Goal: Task Accomplishment & Management: Manage account settings

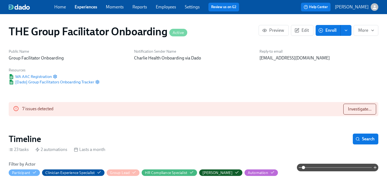
click at [88, 7] on link "Experiences" at bounding box center [86, 6] width 23 height 5
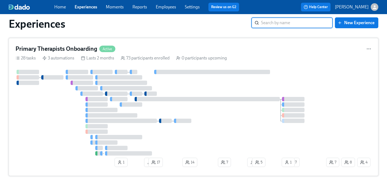
scroll to position [1233, 0]
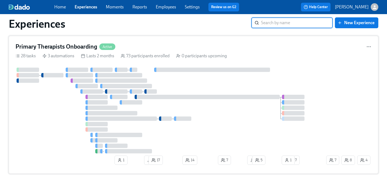
click at [59, 112] on div at bounding box center [169, 111] width 309 height 86
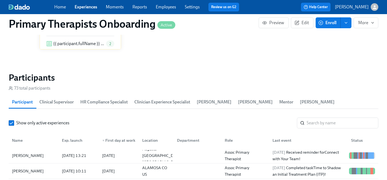
scroll to position [527, 0]
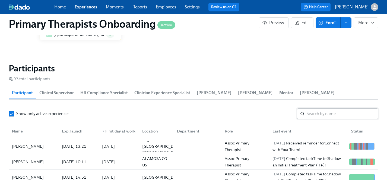
click at [328, 108] on input "search" at bounding box center [342, 113] width 72 height 11
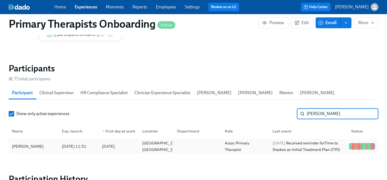
type input "[PERSON_NAME]"
click at [24, 143] on div "[PERSON_NAME]" at bounding box center [28, 146] width 36 height 7
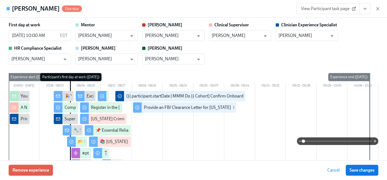
click at [36, 170] on span "Remove experience" at bounding box center [30, 169] width 37 height 5
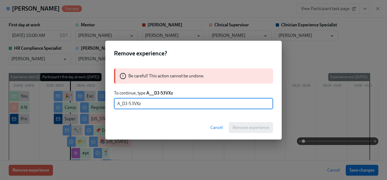
click at [121, 105] on input "A_DJ-53VXz" at bounding box center [193, 103] width 159 height 11
type input "A__DJ-53VXz"
click at [244, 128] on span "Remove experience" at bounding box center [250, 127] width 37 height 5
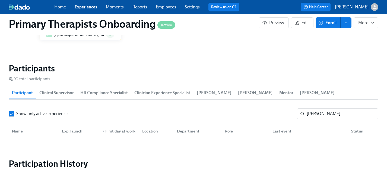
click at [87, 8] on link "Experiences" at bounding box center [86, 6] width 23 height 5
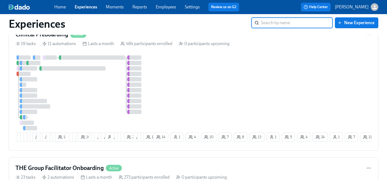
scroll to position [1540, 0]
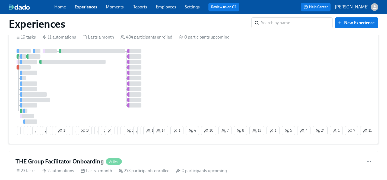
click at [90, 88] on div at bounding box center [83, 86] width 137 height 75
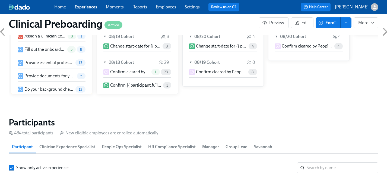
scroll to position [529, 0]
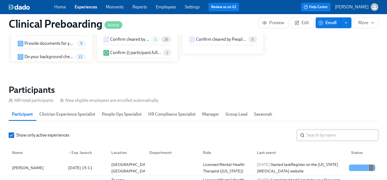
click at [317, 133] on input "search" at bounding box center [342, 135] width 72 height 11
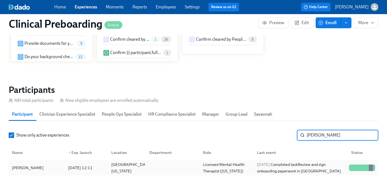
type input "[PERSON_NAME]"
click at [28, 167] on div "[PERSON_NAME]" at bounding box center [28, 167] width 36 height 7
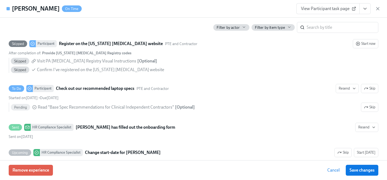
scroll to position [1026, 0]
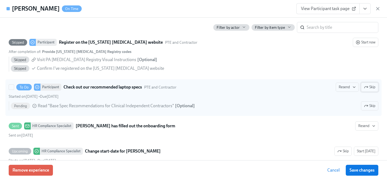
click at [371, 89] on span "Skip" at bounding box center [369, 86] width 11 height 5
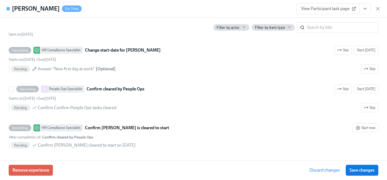
scroll to position [1127, 0]
click at [354, 169] on span "Save changes" at bounding box center [361, 169] width 25 height 5
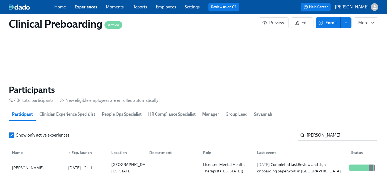
click at [82, 8] on link "Experiences" at bounding box center [86, 6] width 23 height 5
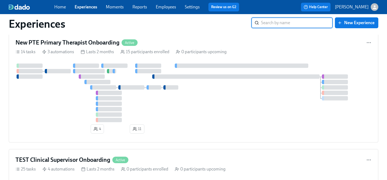
scroll to position [2197, 0]
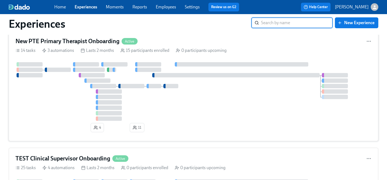
click at [69, 111] on div at bounding box center [193, 91] width 356 height 59
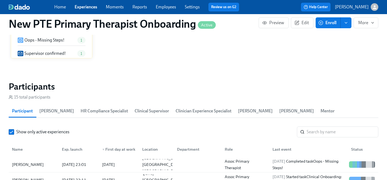
scroll to position [532, 0]
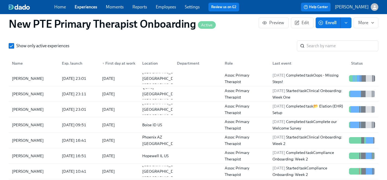
click at [318, 34] on div "New PTE Primary Therapist Onboarding Active Preview Edit Enroll More" at bounding box center [193, 24] width 378 height 22
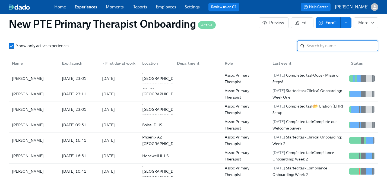
click at [318, 40] on input "search" at bounding box center [342, 45] width 72 height 11
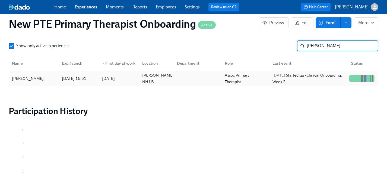
type input "[PERSON_NAME]"
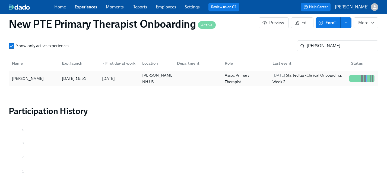
click at [25, 75] on div "[PERSON_NAME]" at bounding box center [28, 78] width 36 height 7
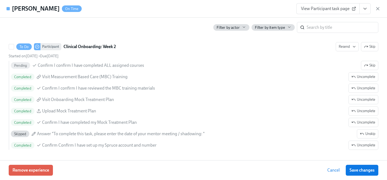
scroll to position [1051, 0]
click at [330, 7] on span "View Participant task page" at bounding box center [328, 8] width 54 height 5
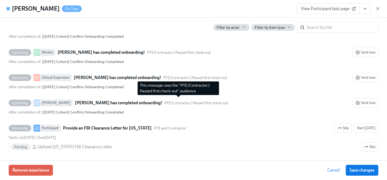
scroll to position [1303, 0]
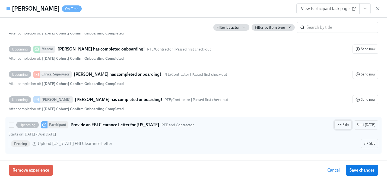
click at [345, 126] on span "Skip" at bounding box center [342, 124] width 11 height 5
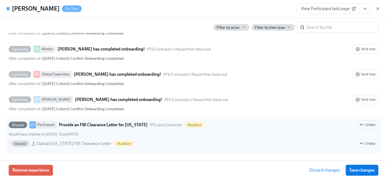
click at [363, 171] on span "Save changes" at bounding box center [361, 169] width 25 height 5
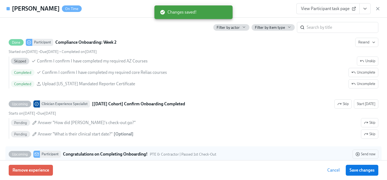
scroll to position [1156, 0]
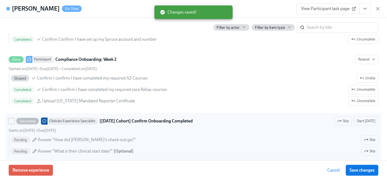
click at [11, 121] on input "Upcoming Clinician Experience Specialist [[DATE] Cohort] Confirm Onboarding Com…" at bounding box center [11, 120] width 5 height 5
checkbox input "true"
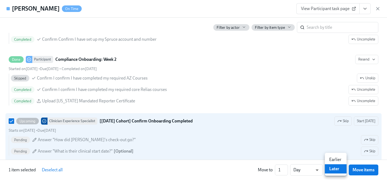
click at [337, 158] on li "Earlier" at bounding box center [336, 159] width 22 height 9
type input "earlier"
click at [284, 168] on input "2" at bounding box center [278, 169] width 13 height 11
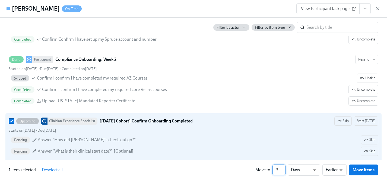
click at [284, 168] on input "3" at bounding box center [278, 169] width 13 height 11
click at [284, 168] on input "4" at bounding box center [278, 169] width 13 height 11
type input "3"
click at [283, 172] on input "3" at bounding box center [278, 169] width 13 height 11
click at [370, 171] on span "Move items" at bounding box center [363, 169] width 22 height 5
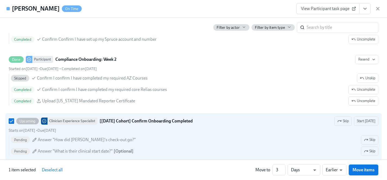
checkbox input "false"
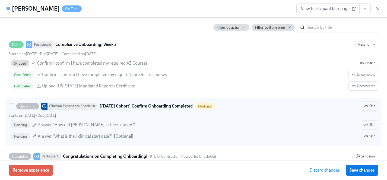
scroll to position [1170, 0]
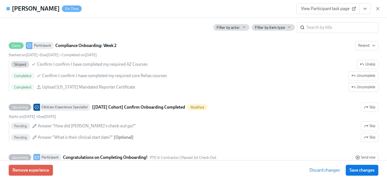
click at [323, 5] on link "View Participant task page" at bounding box center [327, 8] width 63 height 11
click at [366, 7] on icon "View task page" at bounding box center [364, 8] width 5 height 5
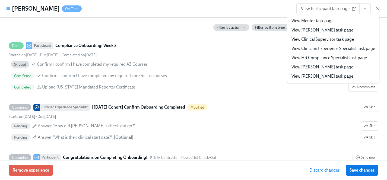
click at [320, 49] on link "View Clinician Experience Specialist task page" at bounding box center [332, 49] width 83 height 6
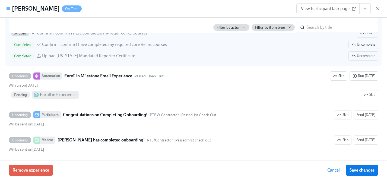
scroll to position [1202, 0]
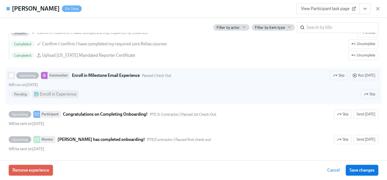
click at [10, 76] on input "Upcoming Automation Enroll in Milestone Email Experience Passed Check Out Skip …" at bounding box center [11, 75] width 5 height 5
checkbox input "true"
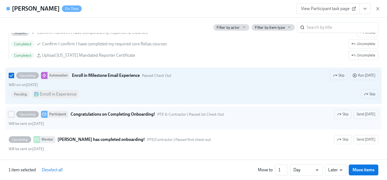
click at [9, 115] on input "Upcoming Participant Congratulations on Completing Onboarding! PTE & Contractor…" at bounding box center [11, 114] width 5 height 5
checkbox input "true"
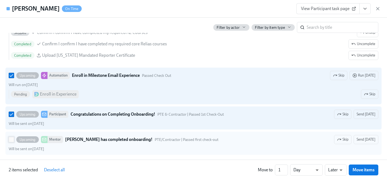
click at [9, 141] on input "Upcoming Mentor [PERSON_NAME] has completed onboarding! PTE/Contractor | Passed…" at bounding box center [11, 139] width 5 height 5
checkbox input "true"
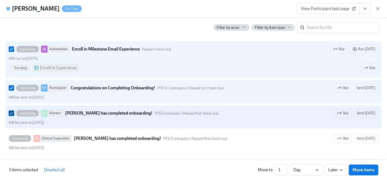
scroll to position [1232, 0]
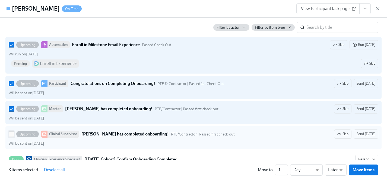
click at [9, 135] on input "Upcoming Clinical Supervisor [PERSON_NAME] has completed onboarding! PTE/Contra…" at bounding box center [11, 133] width 5 height 5
checkbox input "true"
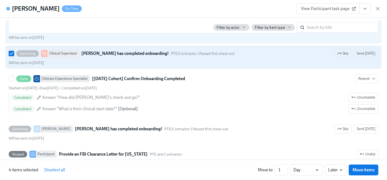
scroll to position [1313, 0]
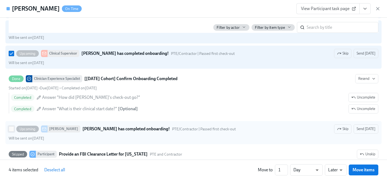
click at [10, 130] on input "Upcoming [PERSON_NAME] [PERSON_NAME] has completed onboarding! PTE/Contractor |…" at bounding box center [11, 128] width 5 height 5
checkbox input "true"
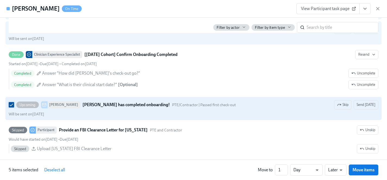
scroll to position [1341, 0]
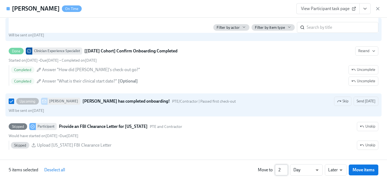
click at [286, 168] on input "2" at bounding box center [281, 169] width 13 height 11
type input "3"
click at [286, 168] on input "3" at bounding box center [281, 169] width 13 height 11
click at [360, 171] on span "Move items" at bounding box center [363, 169] width 22 height 5
checkbox input "false"
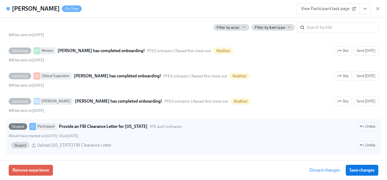
drag, startPoint x: 363, startPoint y: 171, endPoint x: 287, endPoint y: 151, distance: 78.7
click at [363, 171] on span "Save changes" at bounding box center [361, 169] width 25 height 5
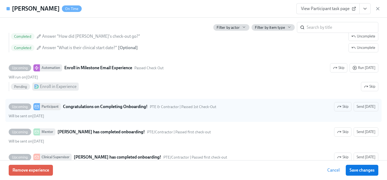
scroll to position [1264, 0]
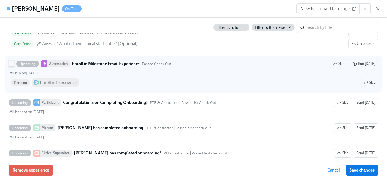
click at [12, 65] on input "Upcoming Automation Enroll in Milestone Email Experience Passed Check Out Skip …" at bounding box center [11, 63] width 5 height 5
checkbox input "true"
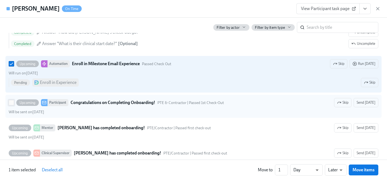
click at [11, 102] on input "Upcoming Participant Congratulations on Completing Onboarding! PTE & Contractor…" at bounding box center [11, 102] width 5 height 5
checkbox input "true"
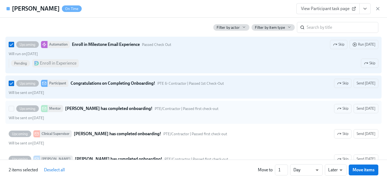
scroll to position [1292, 0]
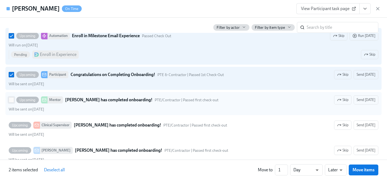
click at [11, 100] on input "Upcoming Mentor [PERSON_NAME] has completed onboarding! PTE/Contractor | Passed…" at bounding box center [11, 99] width 5 height 5
checkbox input "true"
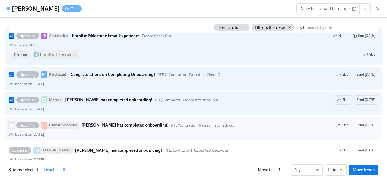
click at [11, 125] on input "Upcoming Clinical Supervisor [PERSON_NAME] has completed onboarding! PTE/Contra…" at bounding box center [11, 125] width 5 height 5
checkbox input "true"
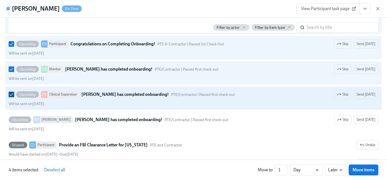
scroll to position [1323, 0]
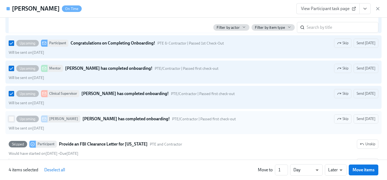
click at [12, 118] on input "Upcoming [PERSON_NAME] [PERSON_NAME] has completed onboarding! PTE/Contractor |…" at bounding box center [11, 118] width 5 height 5
checkbox input "true"
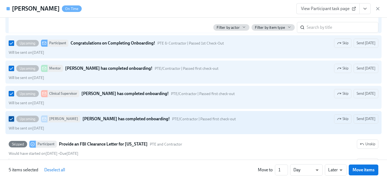
scroll to position [1343, 0]
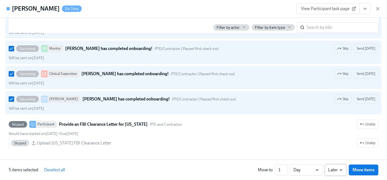
click at [338, 159] on li "Earlier" at bounding box center [336, 159] width 22 height 9
type input "earlier"
click at [283, 168] on input "2" at bounding box center [278, 169] width 13 height 11
click at [283, 168] on input "3" at bounding box center [278, 169] width 13 height 11
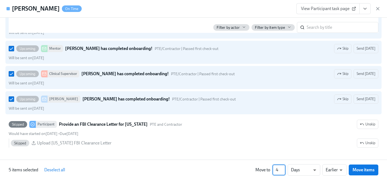
click at [283, 168] on input "4" at bounding box center [278, 169] width 13 height 11
click at [283, 168] on input "5" at bounding box center [278, 169] width 13 height 11
type input "6"
click at [283, 168] on input "6" at bounding box center [278, 169] width 13 height 11
click at [363, 171] on span "Move items" at bounding box center [363, 169] width 22 height 5
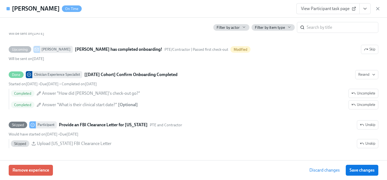
scroll to position [1342, 0]
click at [360, 171] on span "Save changes" at bounding box center [361, 169] width 25 height 5
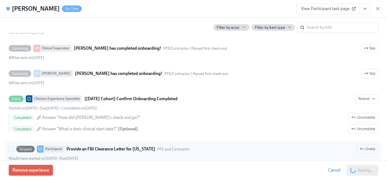
scroll to position [1316, 0]
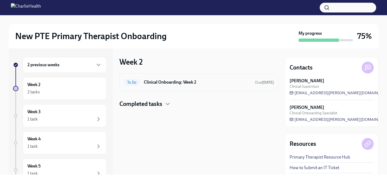
click at [171, 84] on h6 "Clinical Onboarding: Week 2" at bounding box center [197, 82] width 107 height 6
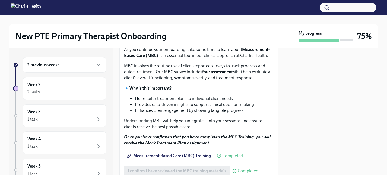
scroll to position [255, 0]
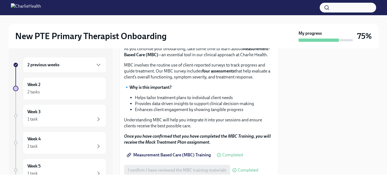
click at [177, 23] on span "I confirm I have completed ALL assigned courses" at bounding box center [173, 20] width 91 height 5
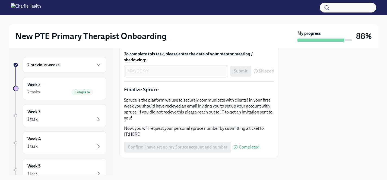
scroll to position [695, 0]
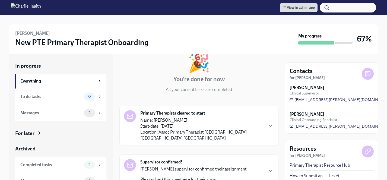
scroll to position [47, 0]
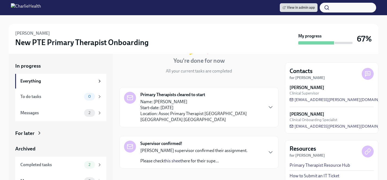
click at [28, 134] on div "For later" at bounding box center [24, 133] width 19 height 7
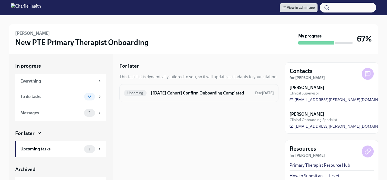
click at [189, 91] on h6 "[[DATE] Cohort] Confirm Onboarding Completed" at bounding box center [201, 93] width 100 height 6
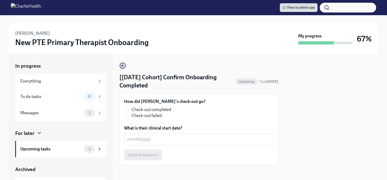
click at [149, 109] on span "Check-out completed" at bounding box center [151, 110] width 40 height 6
click at [129, 109] on input "Check-out completed" at bounding box center [126, 109] width 5 height 5
radio input "true"
click at [140, 137] on textarea "What is their clinical start date?" at bounding box center [198, 139] width 143 height 7
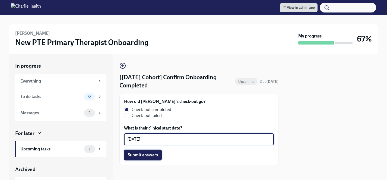
type textarea "08/25/2025"
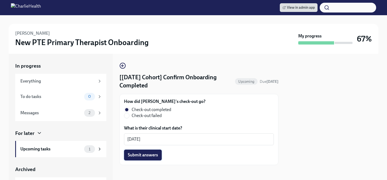
click at [140, 154] on span "Submit answers" at bounding box center [143, 154] width 30 height 5
